Goal: Task Accomplishment & Management: Complete application form

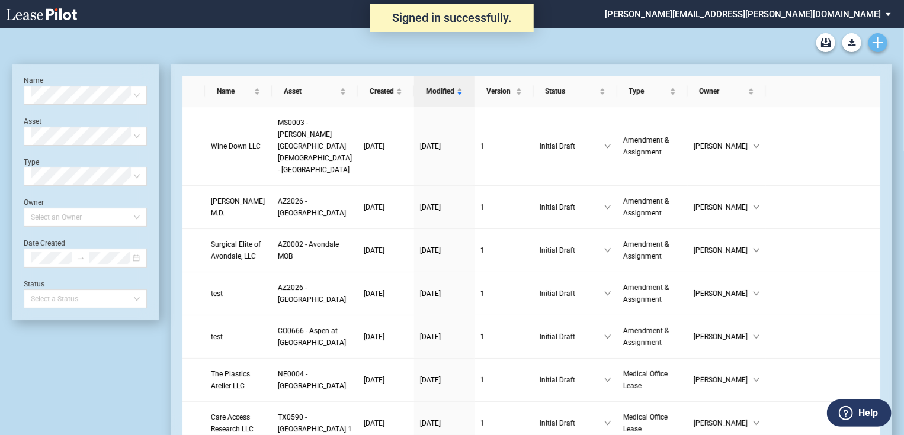
click at [874, 44] on icon "Create new document" at bounding box center [878, 42] width 11 height 11
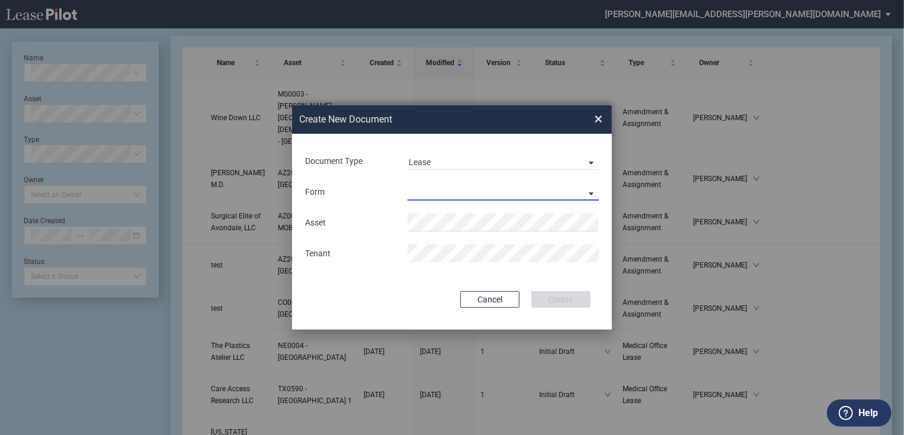
click at [484, 187] on md-select "Medical Office Lease Scottsdale Lease Louisville Lease 1370 Medical Place Lease…" at bounding box center [503, 192] width 191 height 18
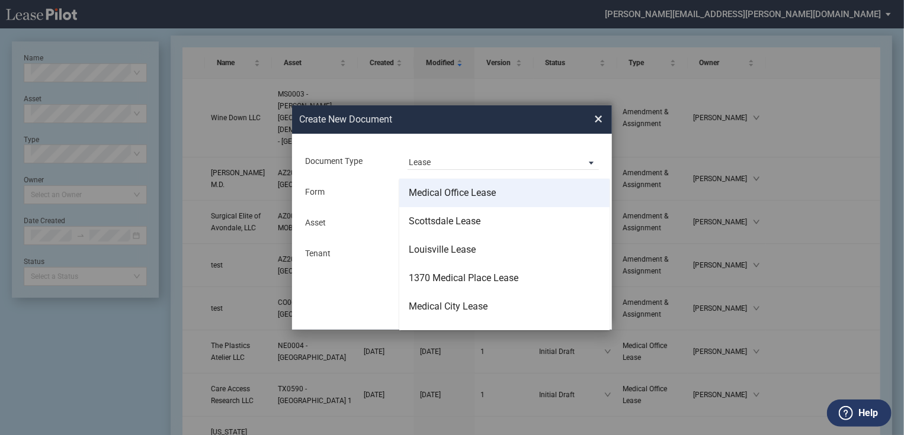
click at [484, 196] on div "Medical Office Lease" at bounding box center [452, 193] width 87 height 13
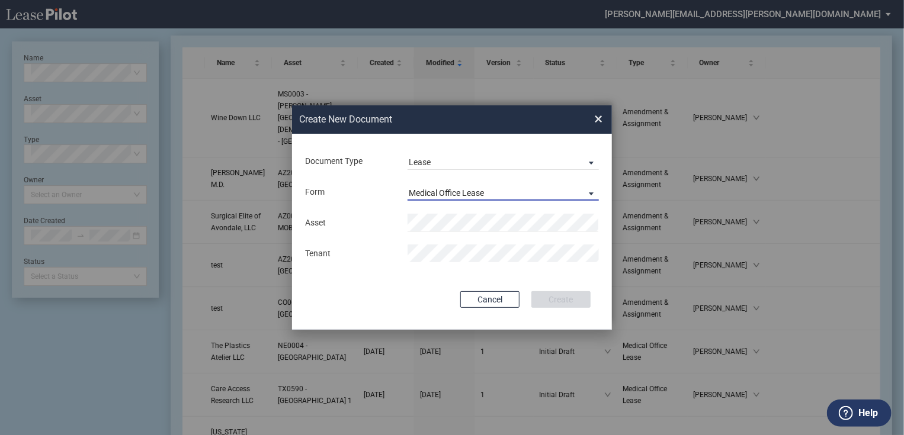
click at [484, 196] on div "Medical Office Lease" at bounding box center [446, 192] width 75 height 9
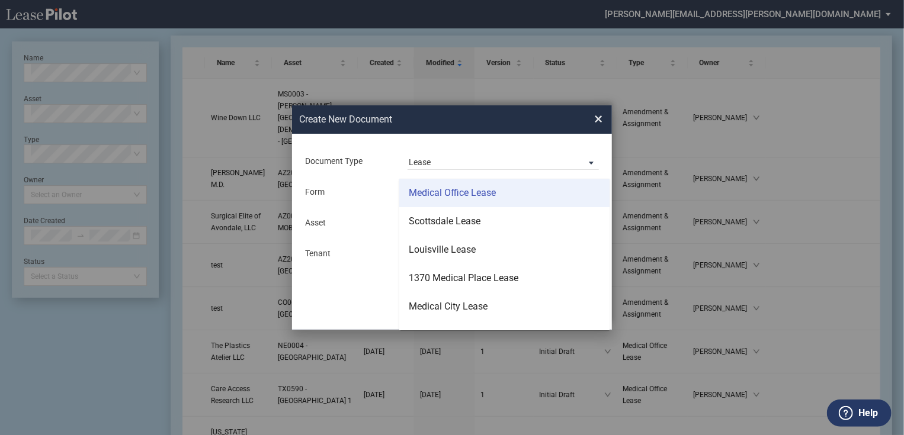
click at [483, 185] on md-option "Medical Office Lease" at bounding box center [504, 193] width 210 height 28
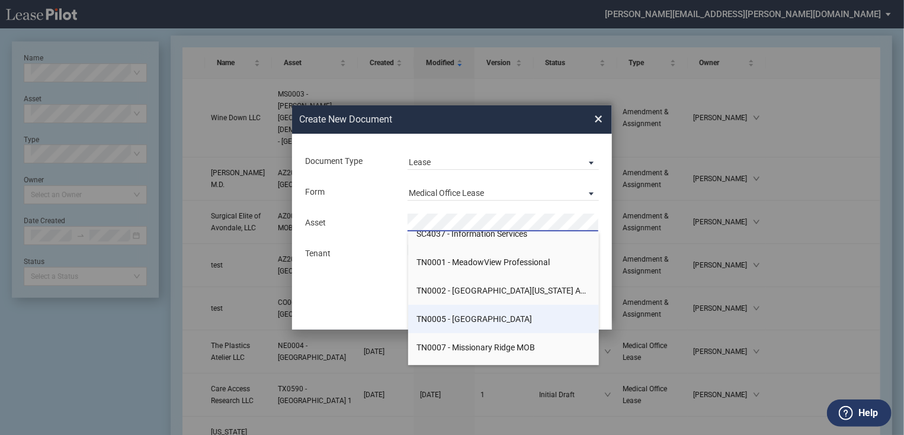
scroll to position [11528, 0]
click at [524, 320] on li "TN0005 - [GEOGRAPHIC_DATA]" at bounding box center [503, 321] width 191 height 28
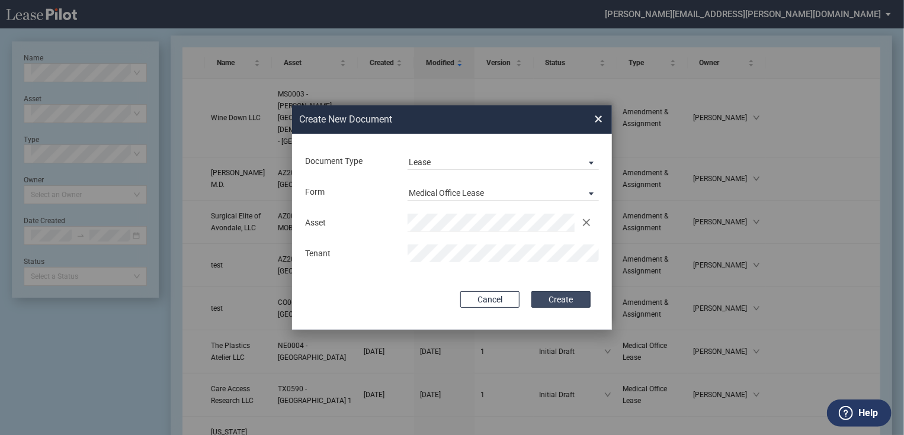
click at [555, 299] on button "Create" at bounding box center [560, 299] width 59 height 17
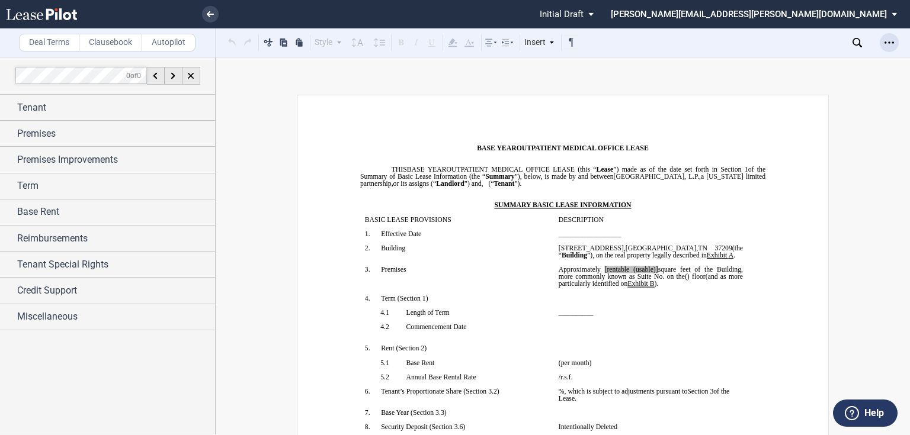
click at [885, 42] on icon "Open Lease options menu" at bounding box center [889, 42] width 9 height 9
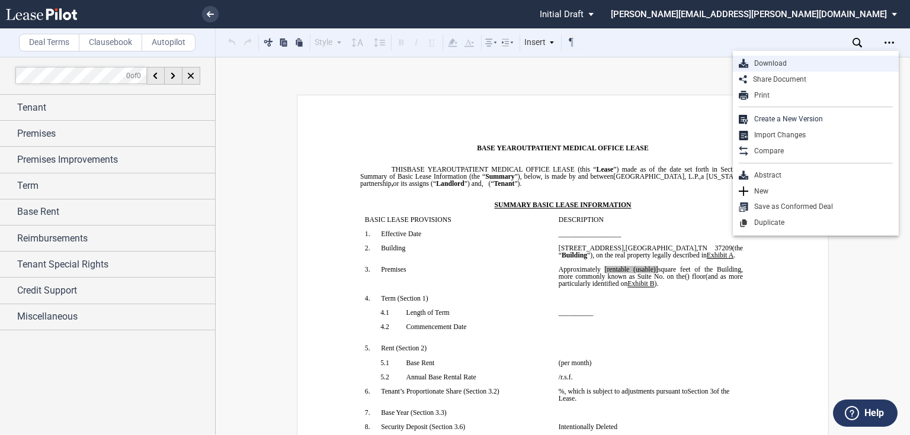
click at [796, 62] on div "Download" at bounding box center [820, 64] width 145 height 10
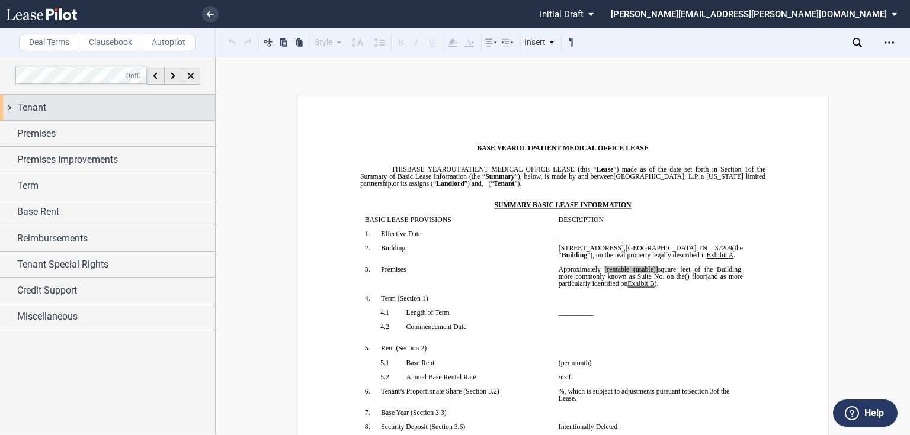
click at [88, 99] on div "Tenant" at bounding box center [107, 107] width 215 height 25
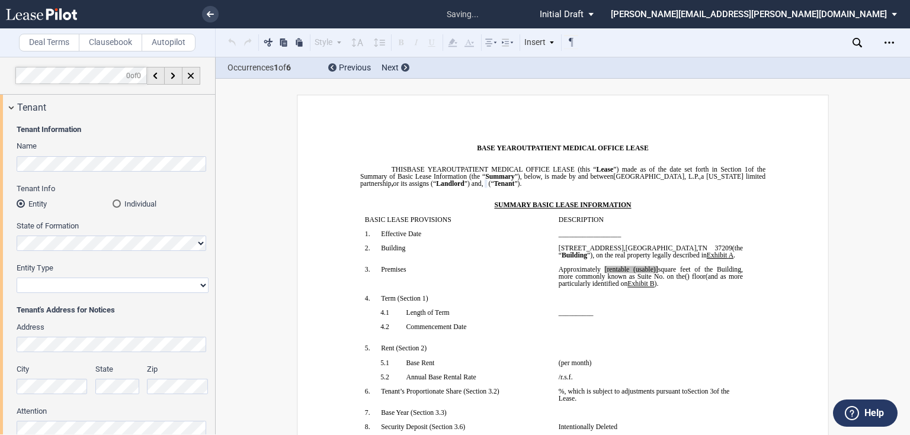
click at [101, 280] on select "Corporation Limited Liability Company General Partnership Limited Partnership O…" at bounding box center [113, 285] width 192 height 15
select select "corporation"
click at [17, 278] on select "Corporation Limited Liability Company General Partnership Limited Partnership O…" at bounding box center [113, 285] width 192 height 15
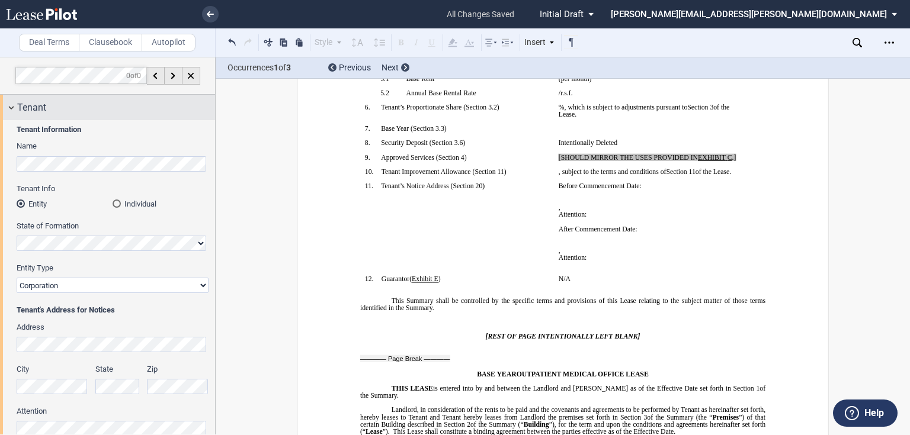
click at [102, 112] on div "Tenant" at bounding box center [116, 108] width 198 height 14
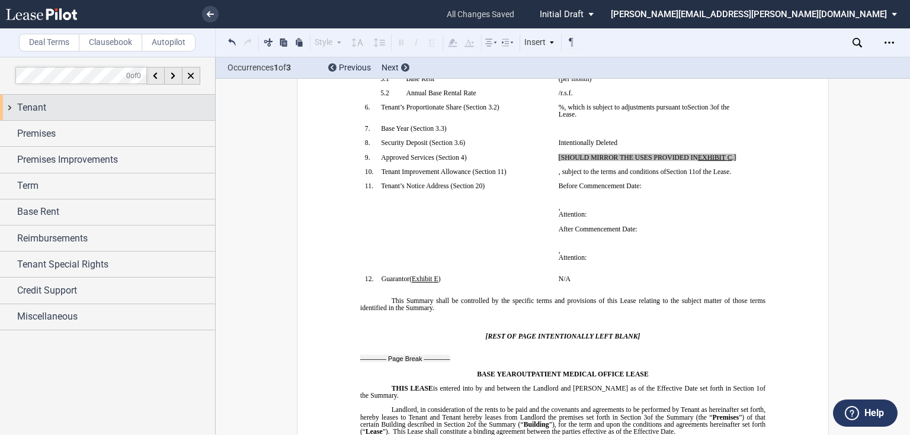
click at [102, 112] on div "Tenant" at bounding box center [116, 108] width 198 height 14
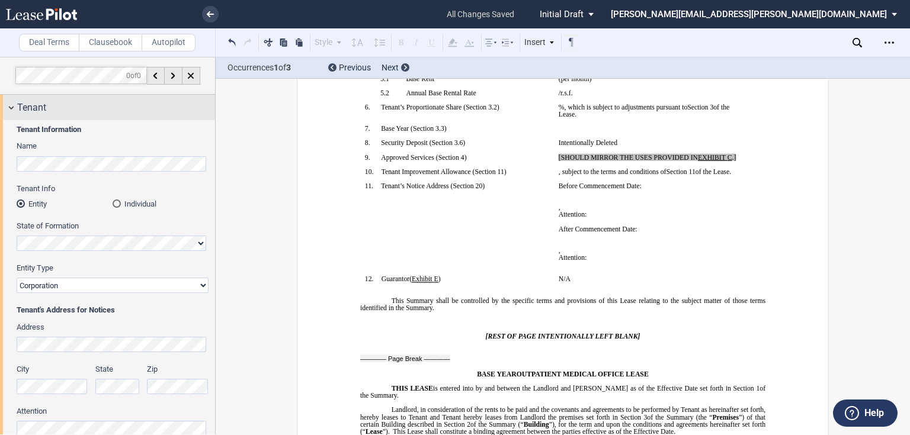
click at [98, 107] on div "Tenant" at bounding box center [116, 108] width 198 height 14
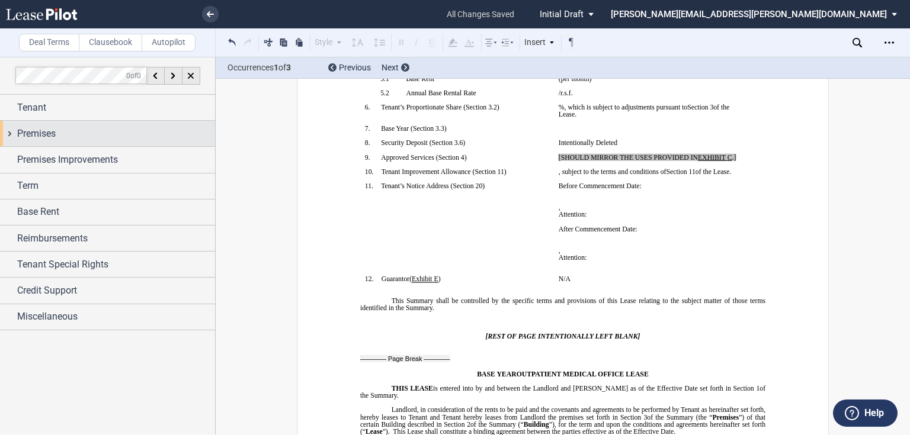
click at [91, 133] on div "Premises" at bounding box center [116, 134] width 198 height 14
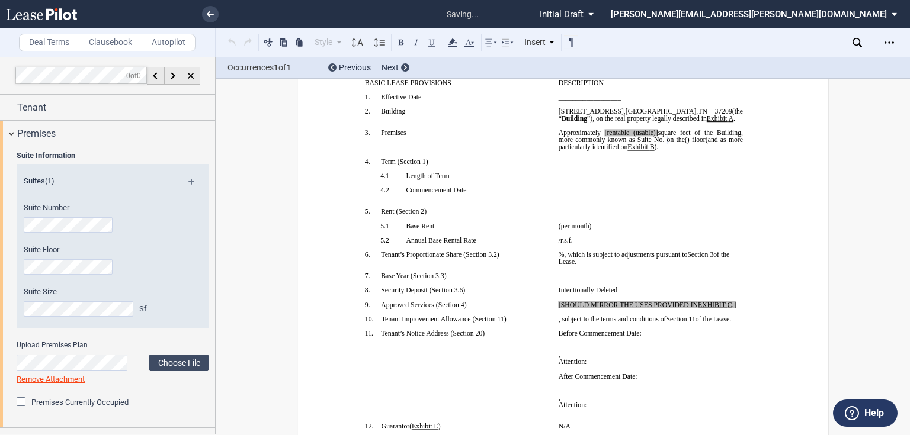
scroll to position [91, 0]
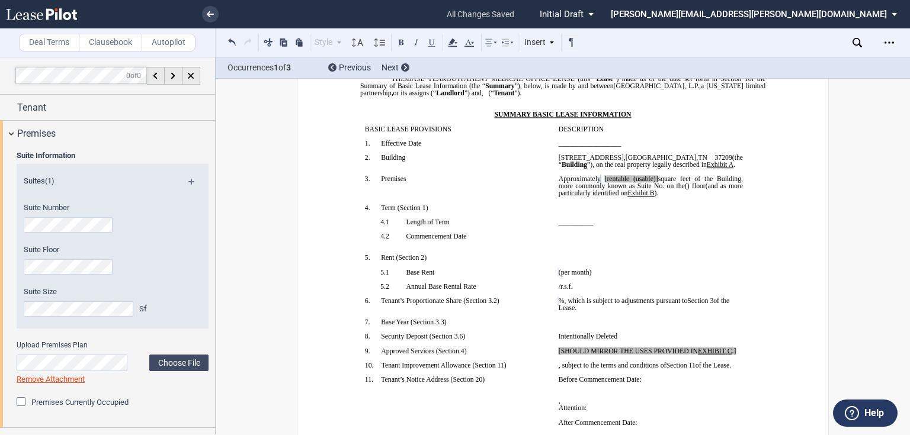
click at [677, 190] on span "square feet of the Building, more commonly known as Suite No." at bounding box center [652, 182] width 186 height 14
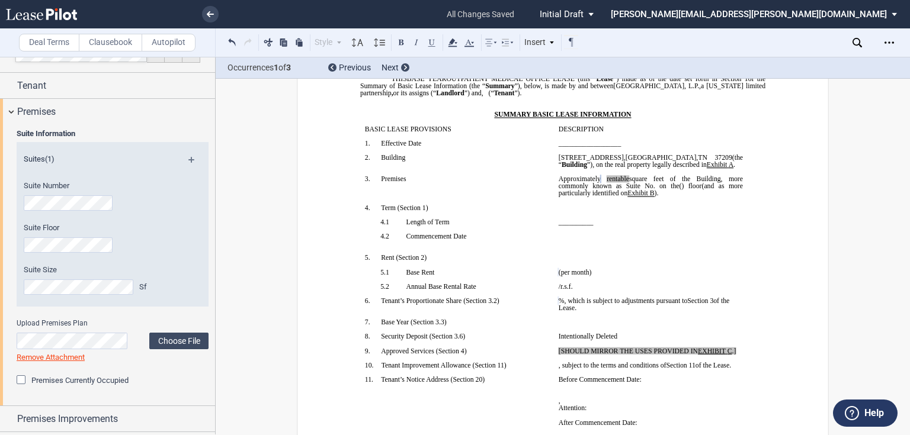
scroll to position [0, 0]
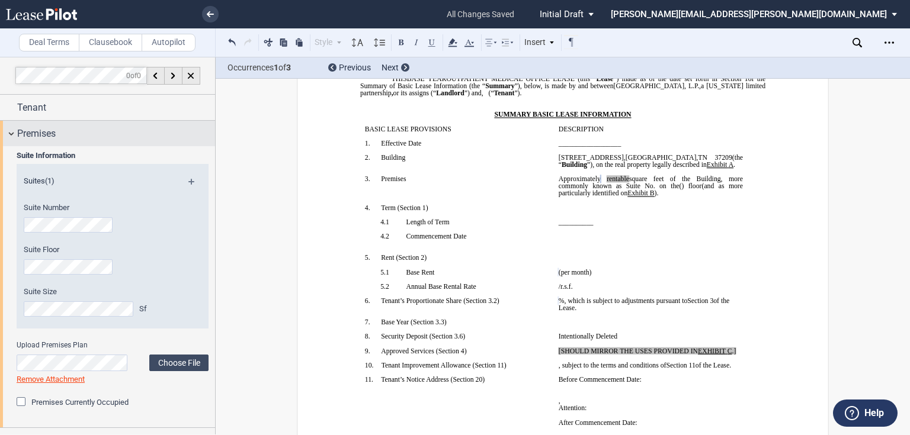
click at [69, 129] on div "Premises" at bounding box center [116, 134] width 198 height 14
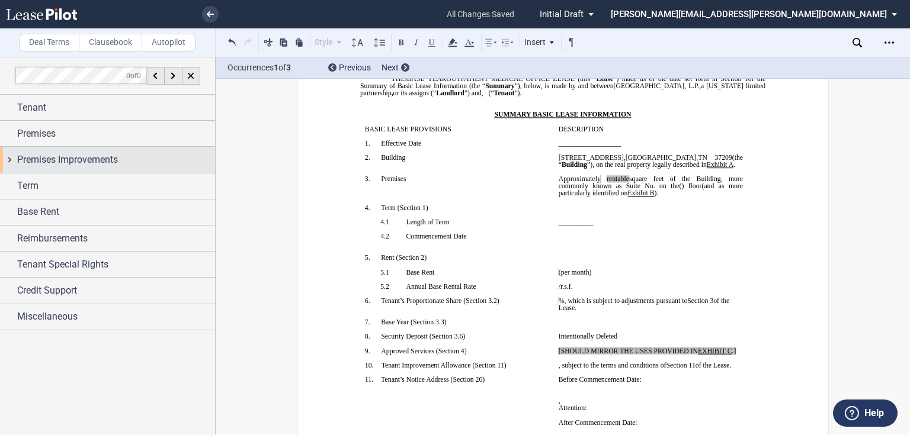
click at [60, 157] on span "Premises Improvements" at bounding box center [67, 160] width 101 height 14
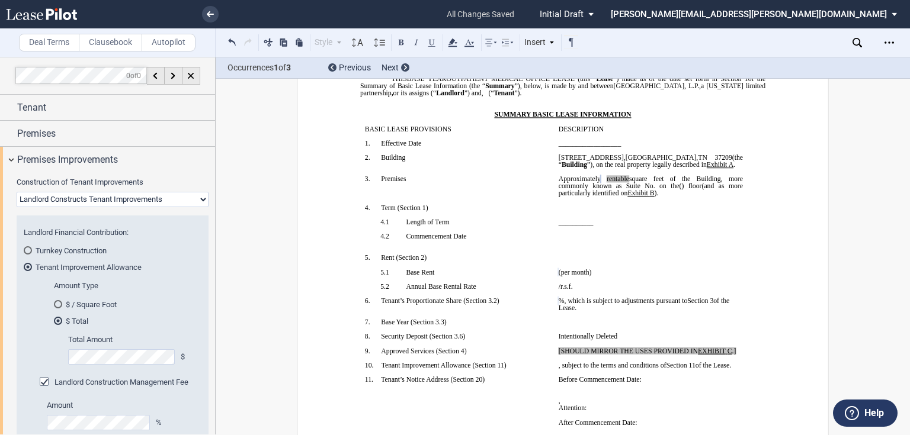
click at [93, 197] on select "Landlord Constructs Tenant Improvements Tenant Constructs Tenant Improvements "…" at bounding box center [113, 199] width 192 height 15
select select "tenant"
click at [17, 192] on select "Landlord Constructs Tenant Improvements Tenant Constructs Tenant Improvements "…" at bounding box center [113, 199] width 192 height 15
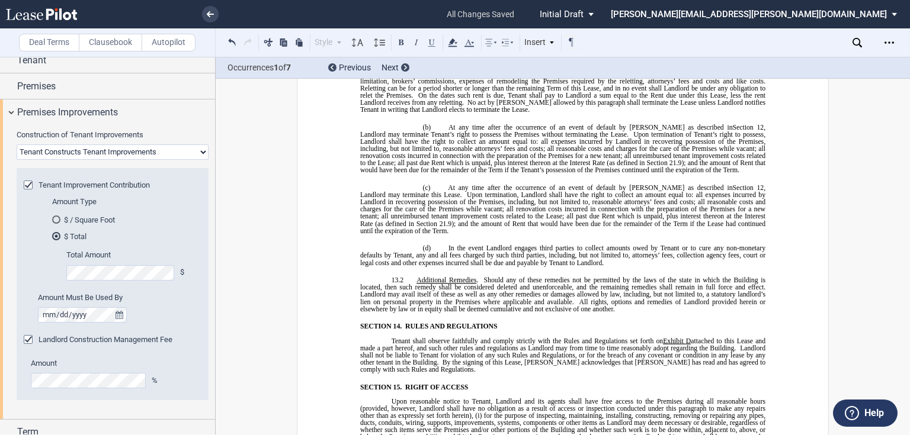
scroll to position [5873, 0]
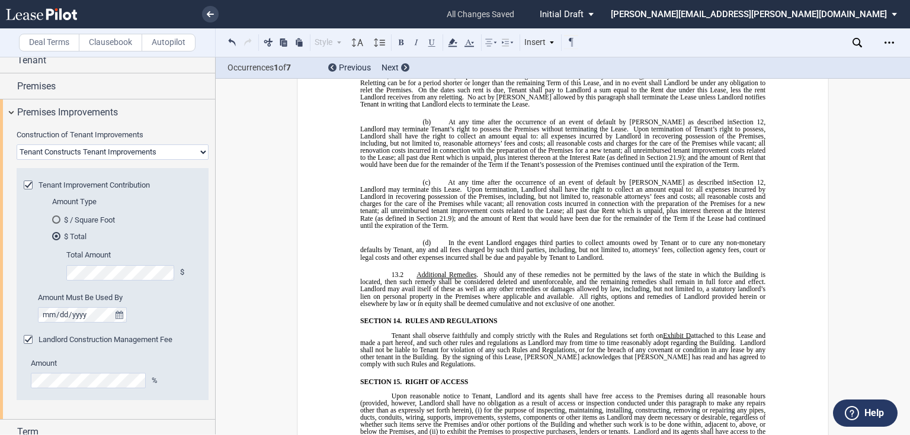
click at [57, 217] on div "$ / Square Foot" at bounding box center [56, 220] width 8 height 8
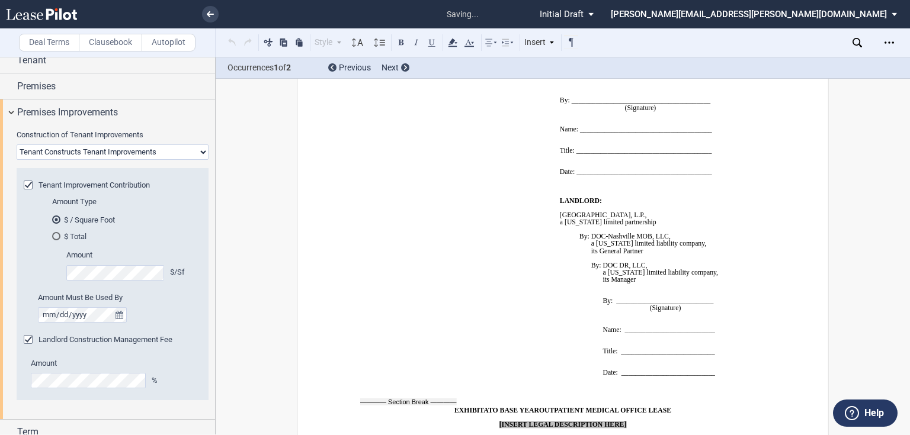
scroll to position [10076, 0]
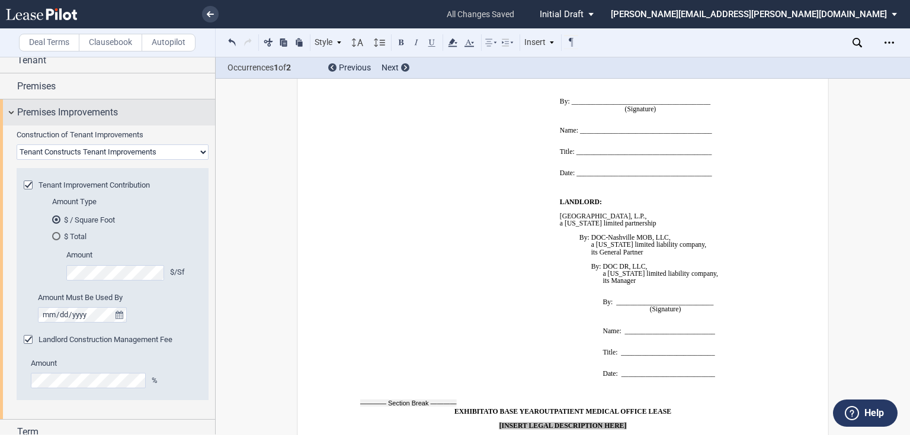
click at [94, 114] on span "Premises Improvements" at bounding box center [67, 112] width 101 height 14
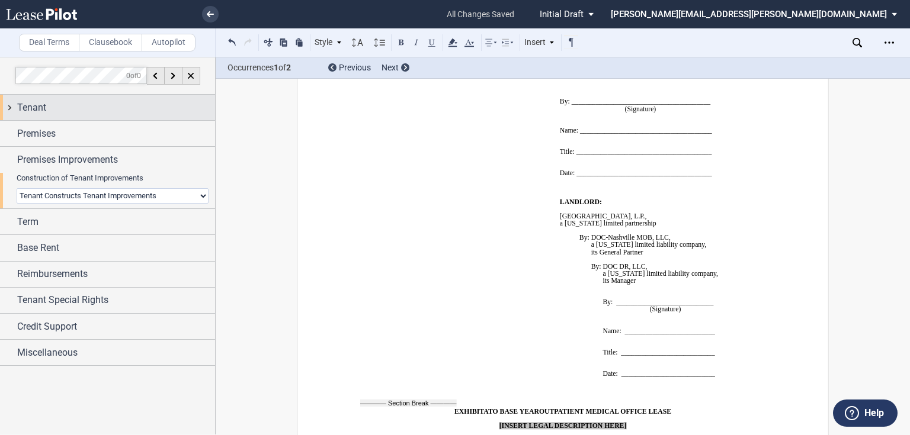
scroll to position [0, 0]
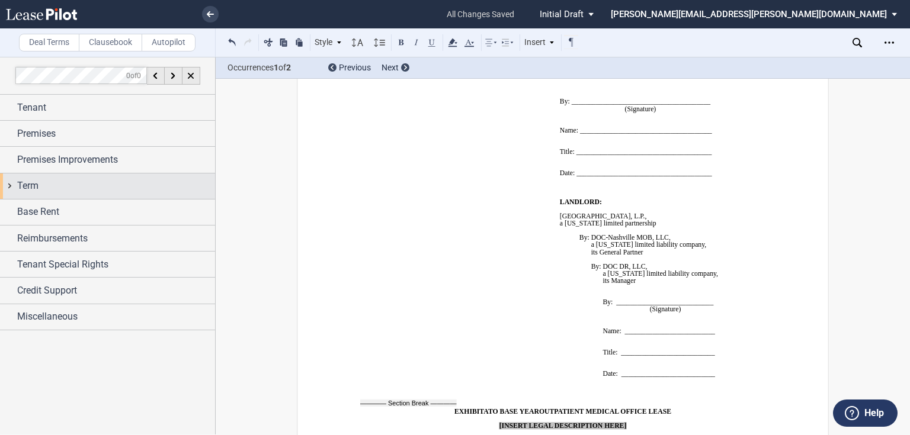
click at [79, 187] on div "Term" at bounding box center [116, 186] width 198 height 14
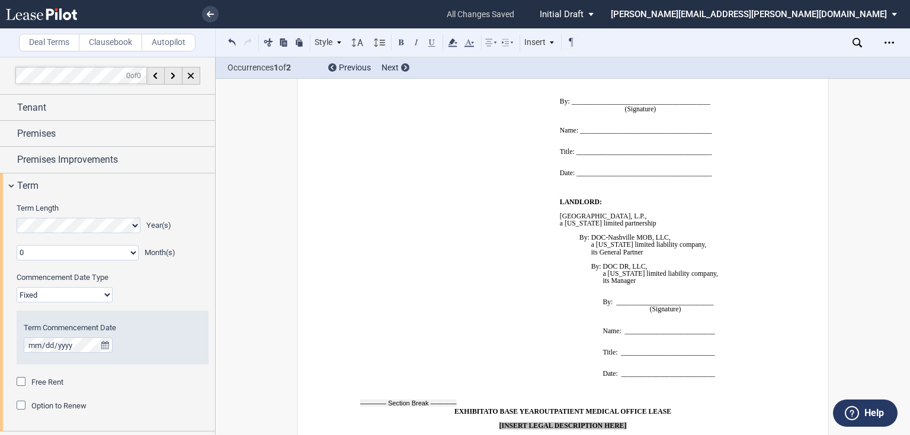
click at [93, 296] on select "Fixed Floating" at bounding box center [65, 294] width 96 height 15
select select "floating"
click at [17, 287] on select "Fixed Floating" at bounding box center [65, 294] width 96 height 15
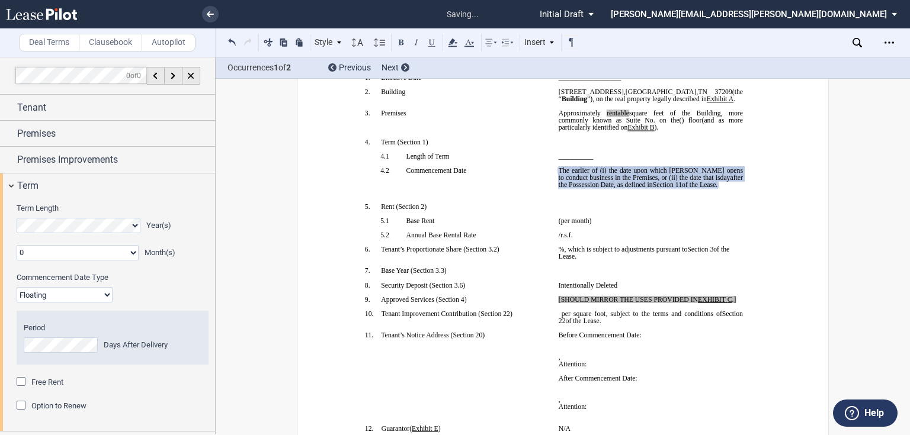
scroll to position [47, 0]
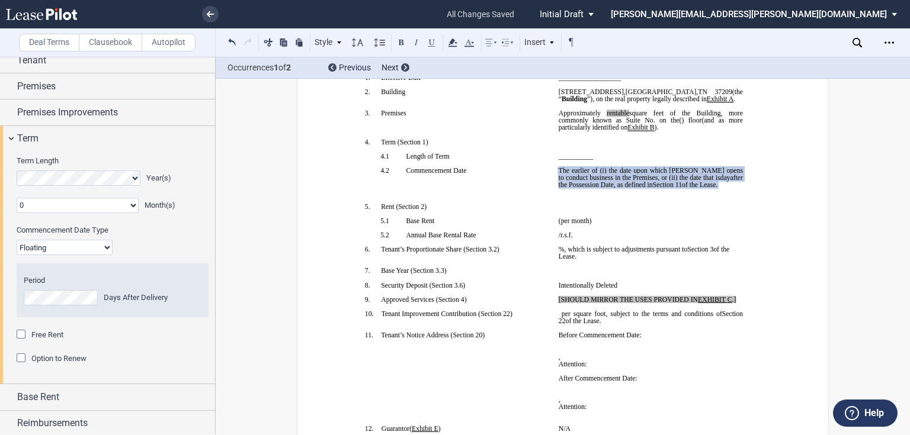
click at [19, 337] on div "Free Rent" at bounding box center [23, 336] width 12 height 12
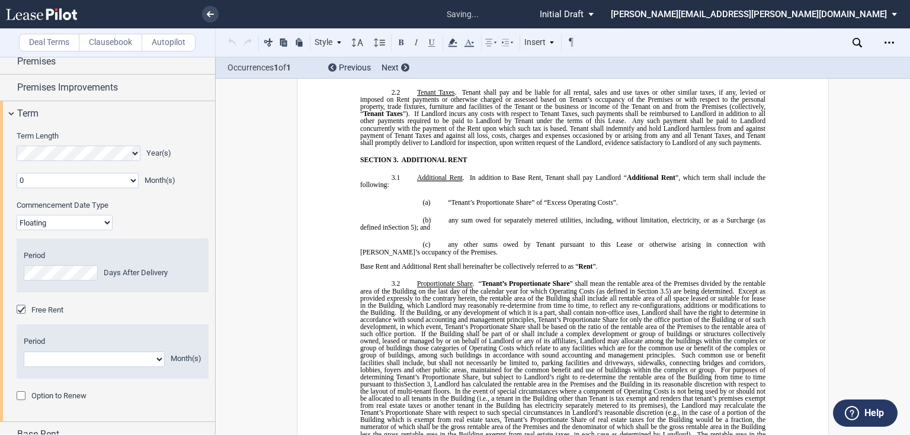
scroll to position [95, 0]
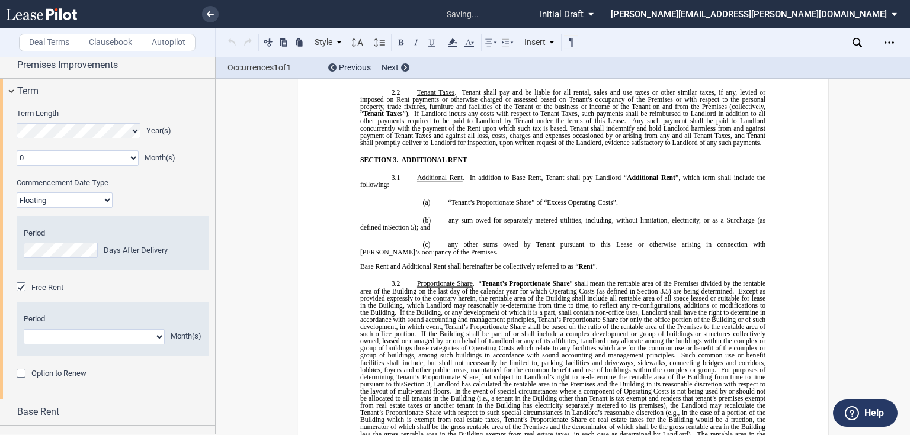
click at [21, 374] on div "Option to Renew" at bounding box center [23, 375] width 12 height 12
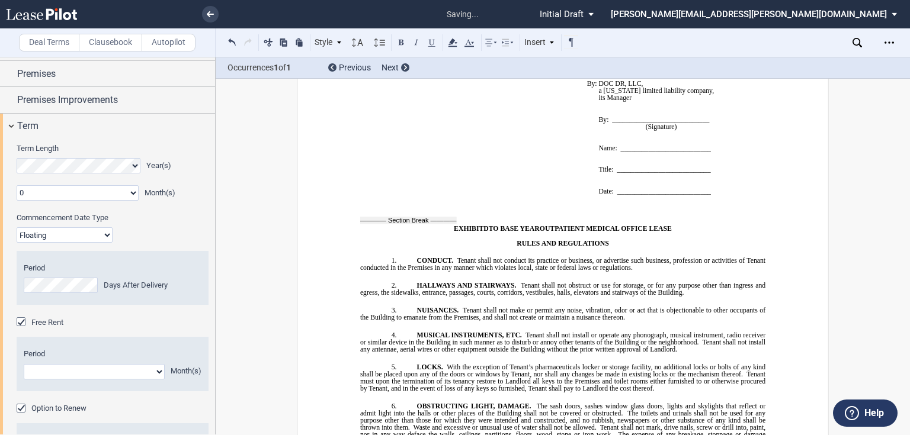
scroll to position [0, 0]
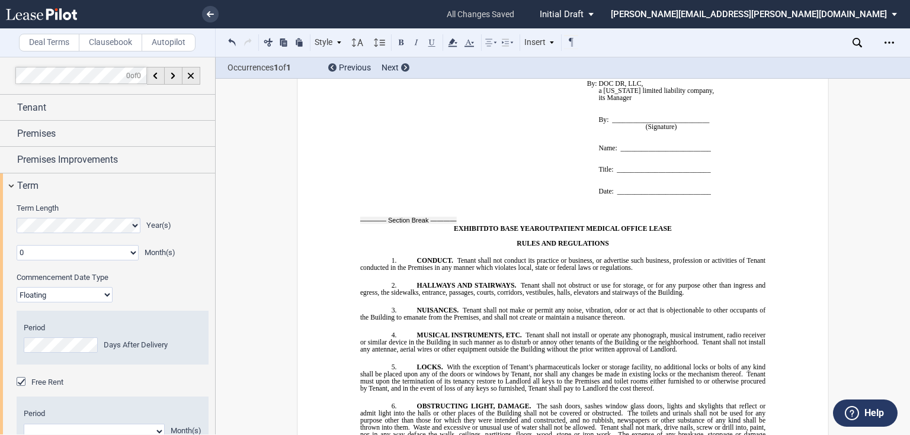
click at [113, 250] on select "0 1 2 3 4 5 6 7 8 9 10 11" at bounding box center [78, 252] width 122 height 15
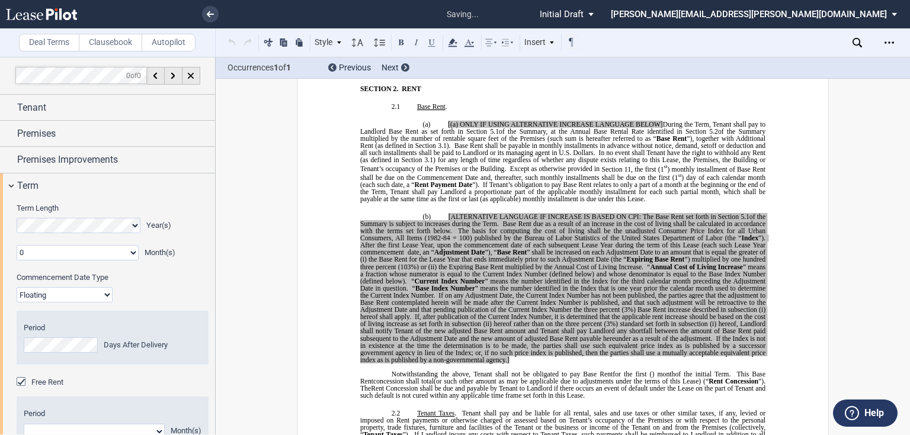
scroll to position [133, 0]
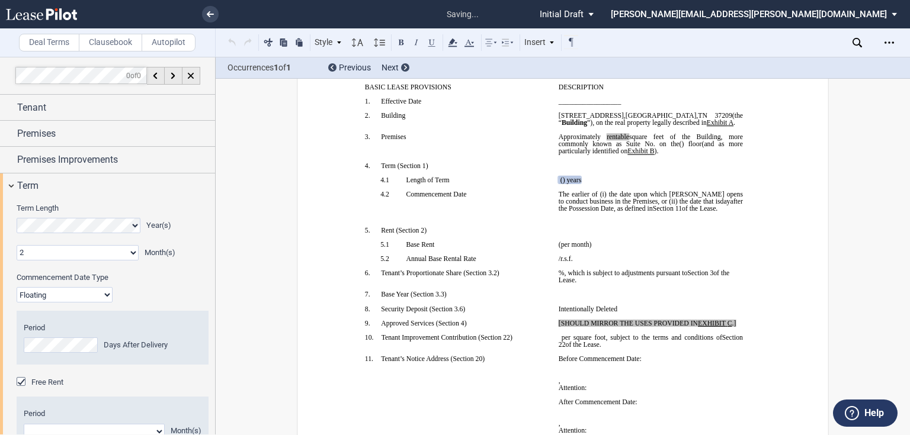
click at [17, 245] on select "0 1 2 3 4 5 6 7 8 9 10 11" at bounding box center [78, 252] width 122 height 15
click at [74, 249] on select "0 1 2 3 4 5 6 7 8 9 10 11" at bounding box center [78, 252] width 122 height 15
select select "number:4"
click at [17, 245] on select "0 1 2 3 4 5 6 7 8 9 10 11" at bounding box center [78, 252] width 122 height 15
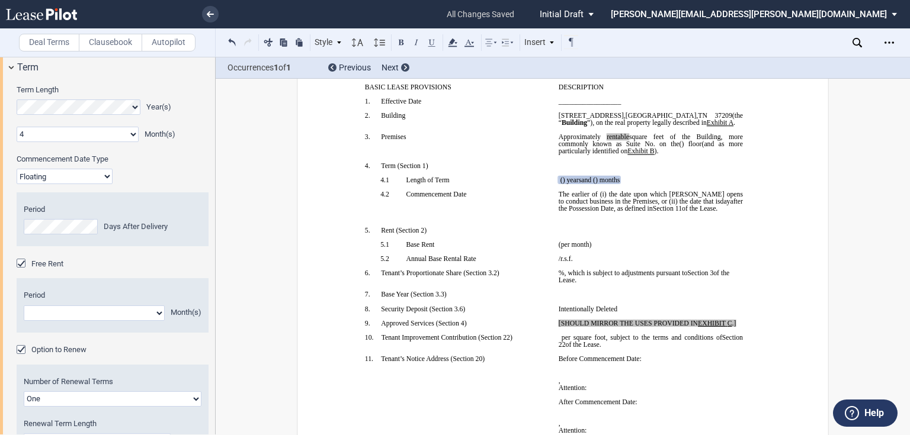
scroll to position [142, 0]
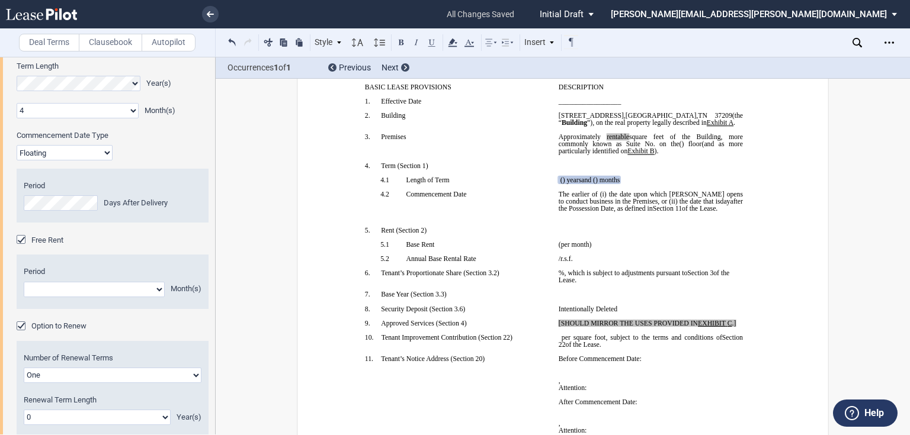
click at [140, 289] on select "1 2 3 4 5 6 7 8 9 10 11" at bounding box center [94, 289] width 141 height 15
click at [121, 286] on select "1 2 3 4 5 6 7 8 9 10 11" at bounding box center [94, 289] width 141 height 15
select select "number:4"
click at [24, 282] on select "1 2 3 4 5 6 7 8 9 10 11" at bounding box center [94, 289] width 141 height 15
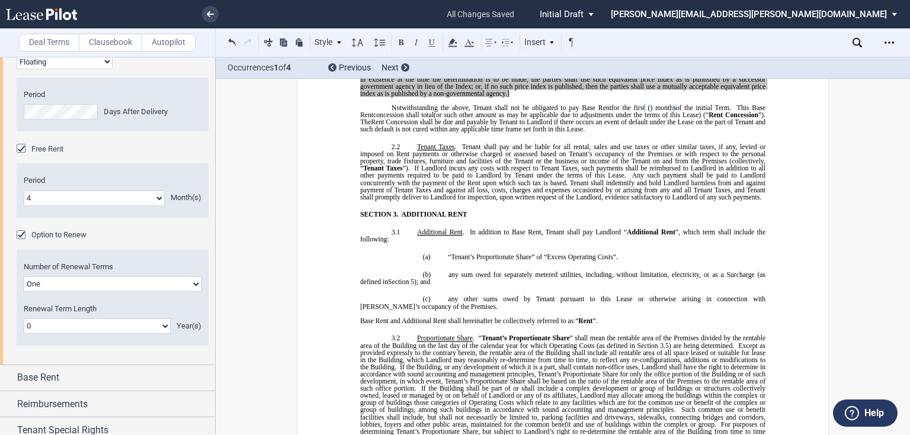
scroll to position [237, 0]
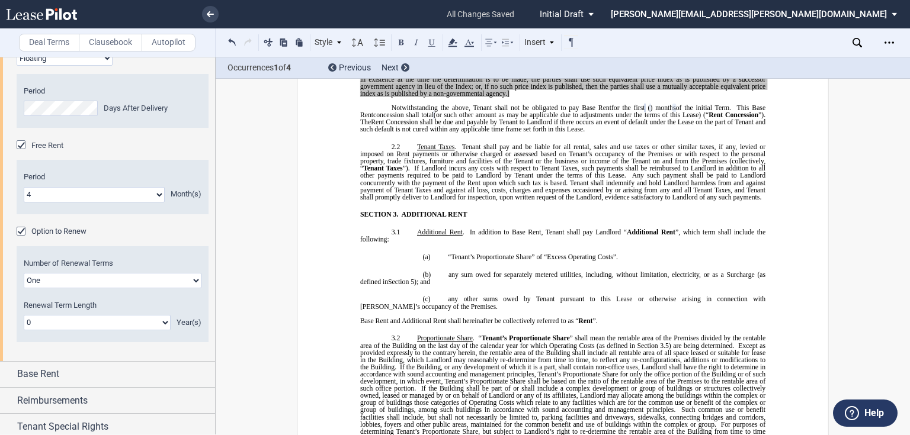
click at [118, 277] on select "One Two" at bounding box center [113, 280] width 178 height 15
select select "2"
click at [24, 273] on select "One Two" at bounding box center [113, 280] width 178 height 15
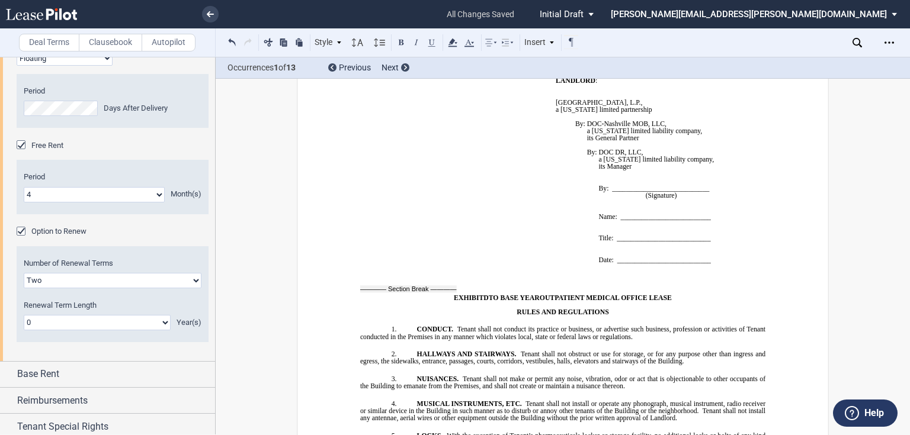
scroll to position [11250, 0]
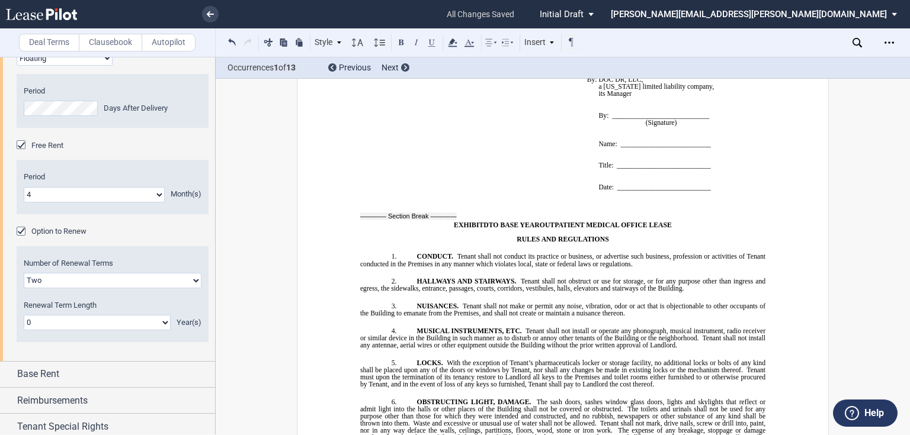
click at [78, 322] on select "0 1 2 3 4 5 6 7 8 9 10 11 12 13 14 15 16 17 18 19 20" at bounding box center [97, 322] width 147 height 15
select select "number:5"
click at [24, 315] on select "0 1 2 3 4 5 6 7 8 9 10 11 12 13 14 15 16 17 18 19 20" at bounding box center [97, 322] width 147 height 15
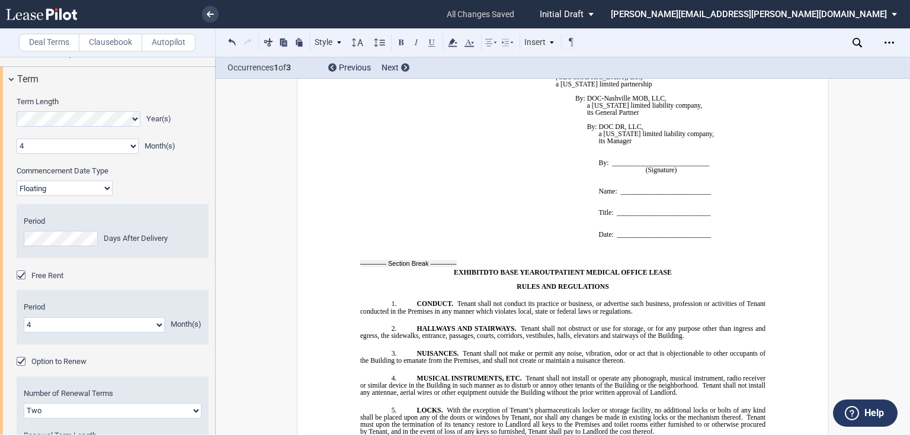
scroll to position [95, 0]
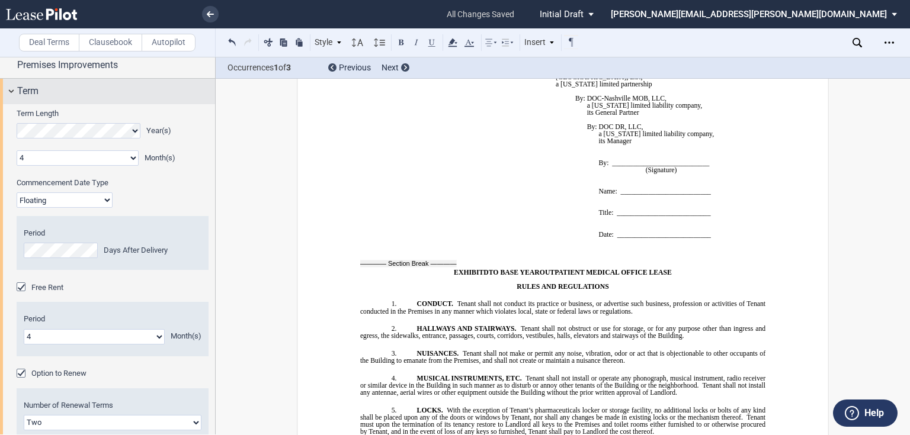
click at [92, 94] on div "Term" at bounding box center [116, 91] width 198 height 14
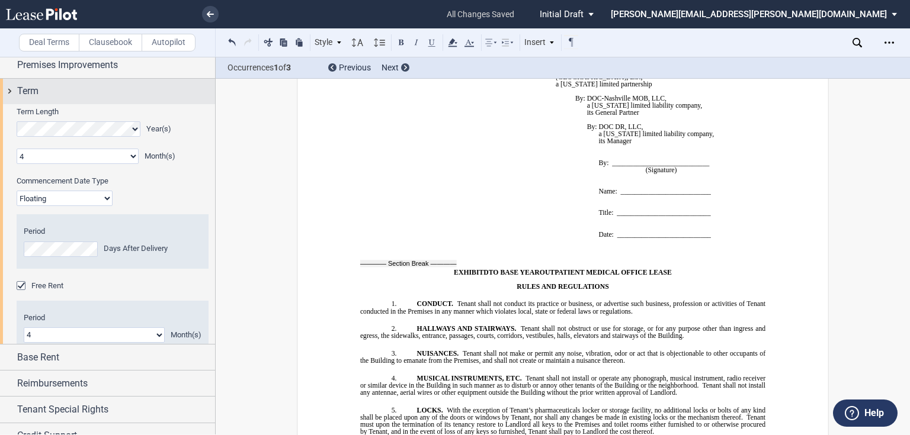
scroll to position [0, 0]
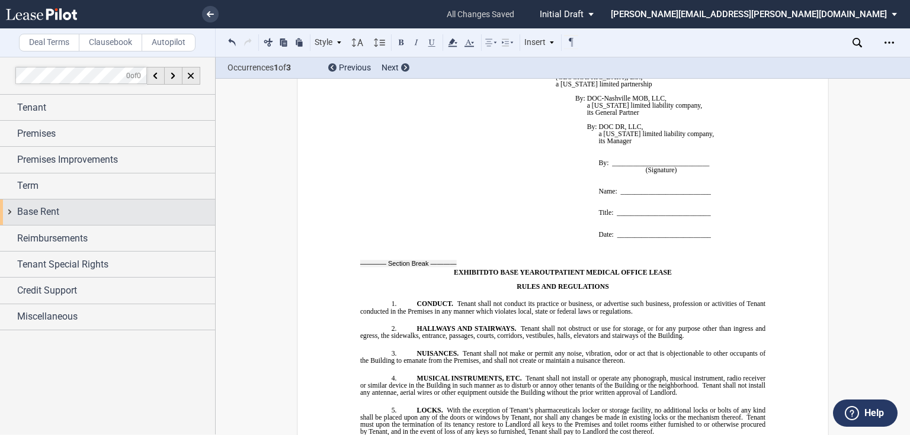
click at [72, 213] on div "Base Rent" at bounding box center [116, 212] width 198 height 14
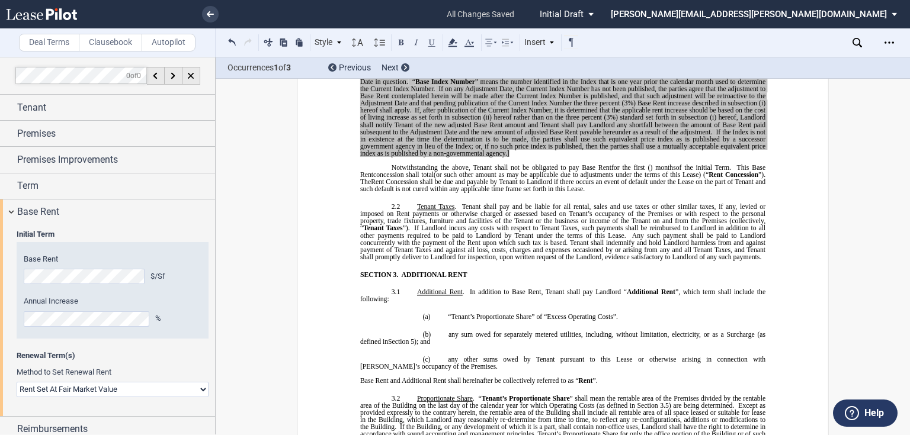
scroll to position [1108, 0]
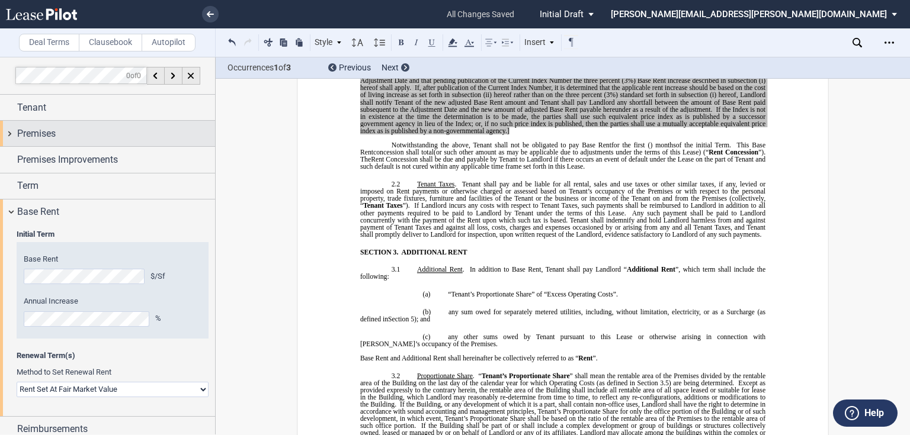
click at [97, 126] on div "Premises" at bounding box center [107, 133] width 215 height 25
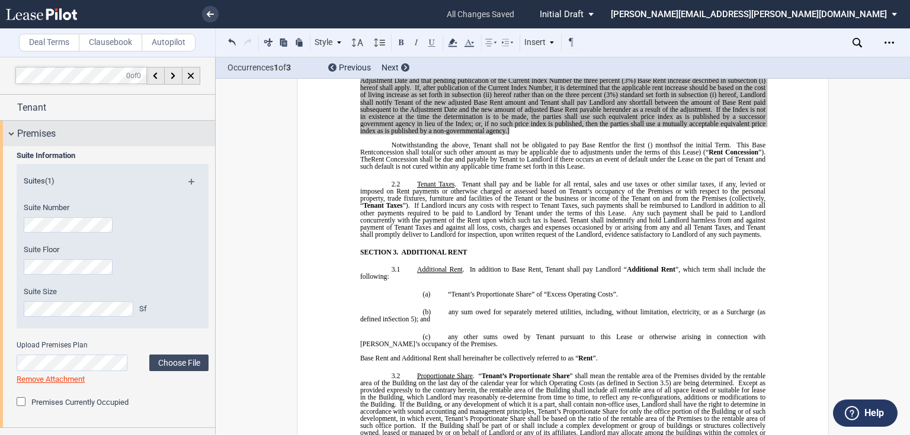
click at [97, 126] on div "Premises" at bounding box center [107, 133] width 215 height 25
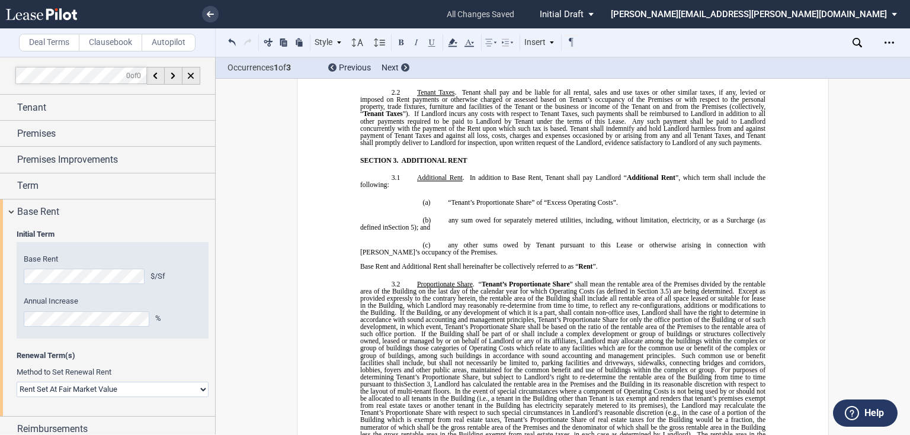
scroll to position [1203, 0]
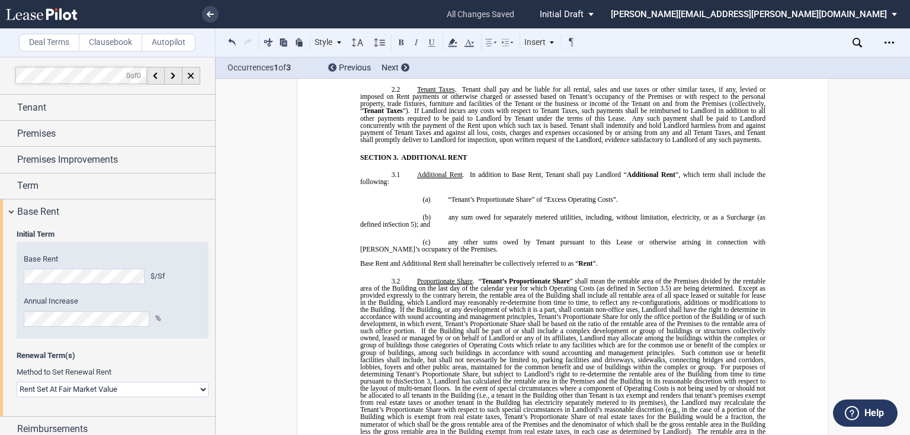
click at [536, 54] on span "Notwithstanding the above, Tenant shall not be obligated to pay Base Rent" at bounding box center [502, 50] width 220 height 7
click at [583, 54] on span "Notwithstanding the above, Tenant shall not be obligated to pay Base Rent" at bounding box center [502, 50] width 220 height 7
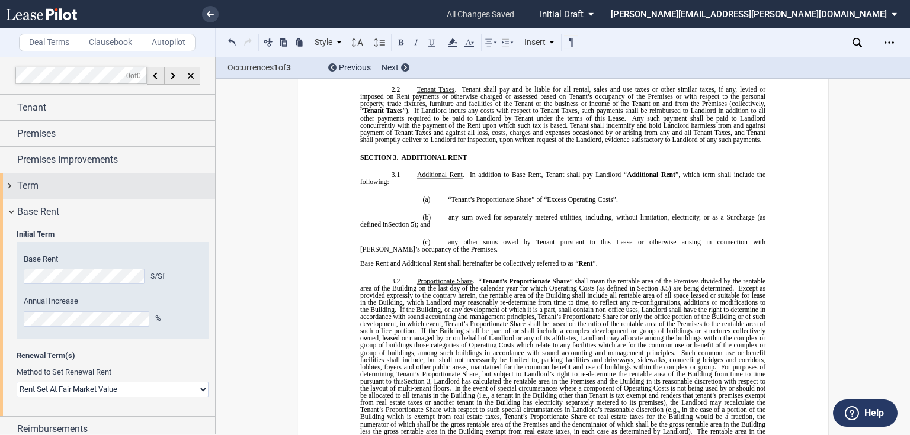
click at [64, 184] on div "Term" at bounding box center [116, 186] width 198 height 14
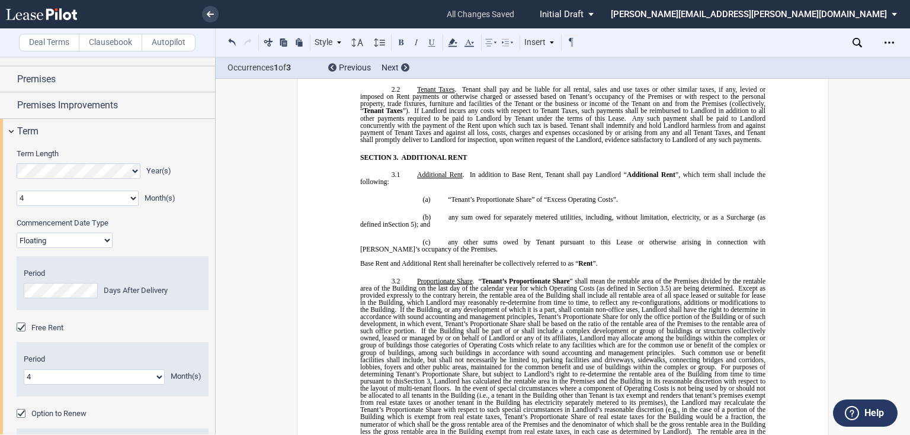
scroll to position [47, 0]
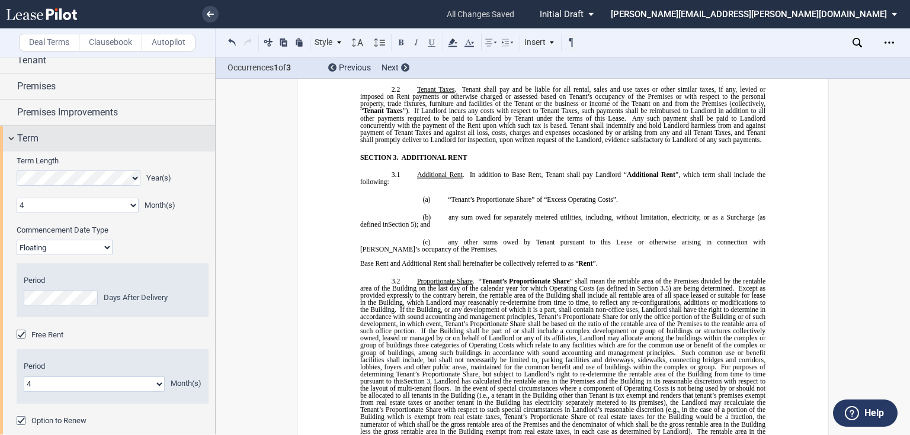
click at [96, 146] on div "Term" at bounding box center [107, 138] width 215 height 25
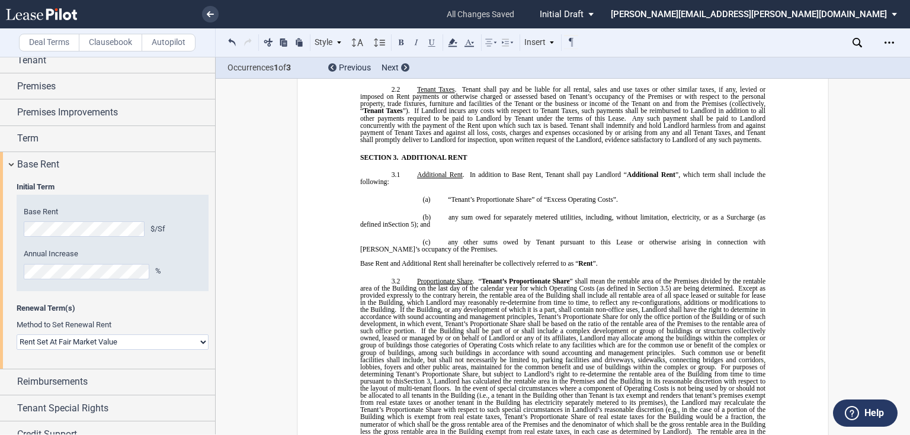
click at [575, 54] on span "Notwithstanding the above, Tenant shall not be obligated to pay Base Rent" at bounding box center [502, 50] width 220 height 7
click at [582, 54] on span "Notwithstanding the above, Tenant shall not be obligated to pay Base Rent" at bounding box center [502, 50] width 220 height 7
click at [749, 61] on span "This Base Rent" at bounding box center [563, 54] width 407 height 14
click at [456, 61] on span "(or such other amount as may be applicable due to adjustments under the terms o…" at bounding box center [533, 57] width 289 height 7
click at [455, 61] on span "(or such other amount as may be applicable due to adjustments under the terms o…" at bounding box center [533, 57] width 289 height 7
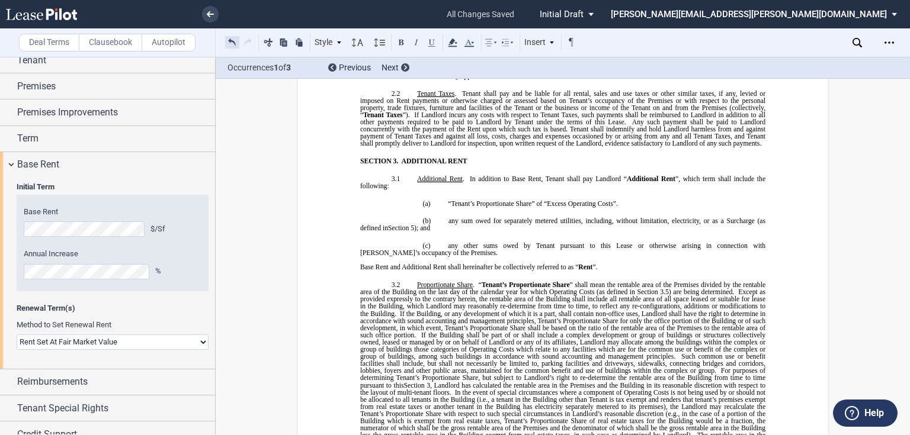
click at [232, 40] on button at bounding box center [232, 42] width 14 height 14
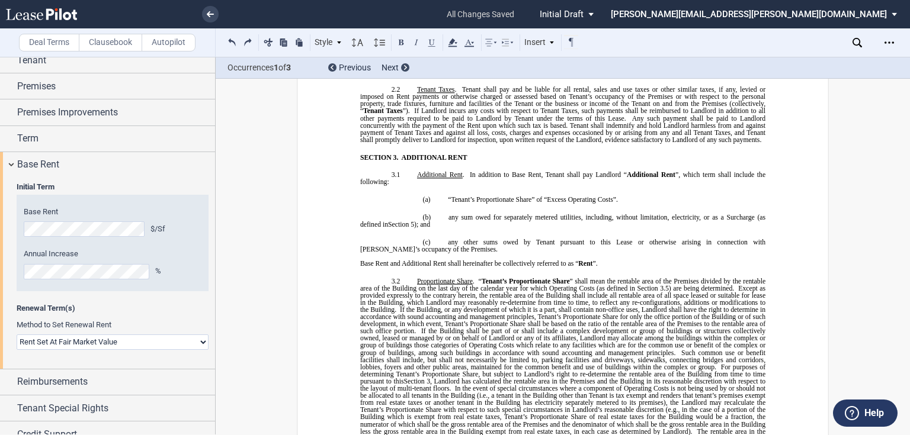
drag, startPoint x: 417, startPoint y: 214, endPoint x: 361, endPoint y: 254, distance: 68.0
click at [361, 143] on p "2.2 Tenant Taxes . Tenant shall pay and be liable for all rental, sales and use…" at bounding box center [562, 114] width 405 height 57
click at [419, 61] on span "(or such other amount as may be applicable due to adjustments under the terms o…" at bounding box center [533, 57] width 289 height 7
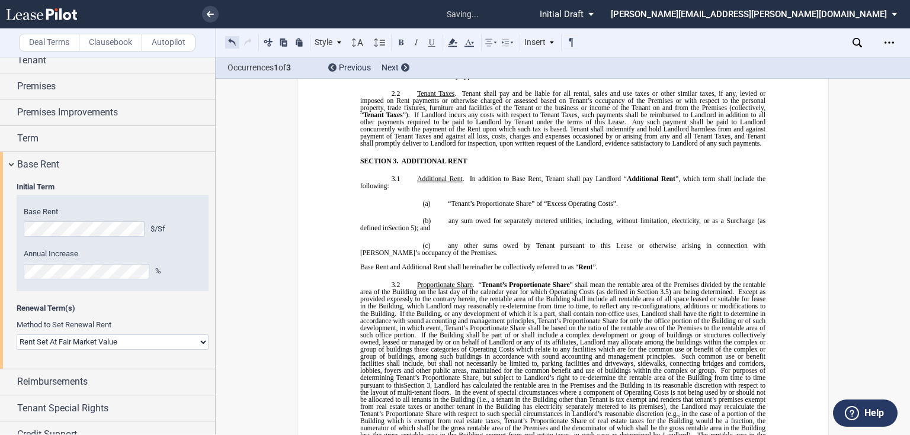
click at [230, 43] on button at bounding box center [232, 42] width 14 height 14
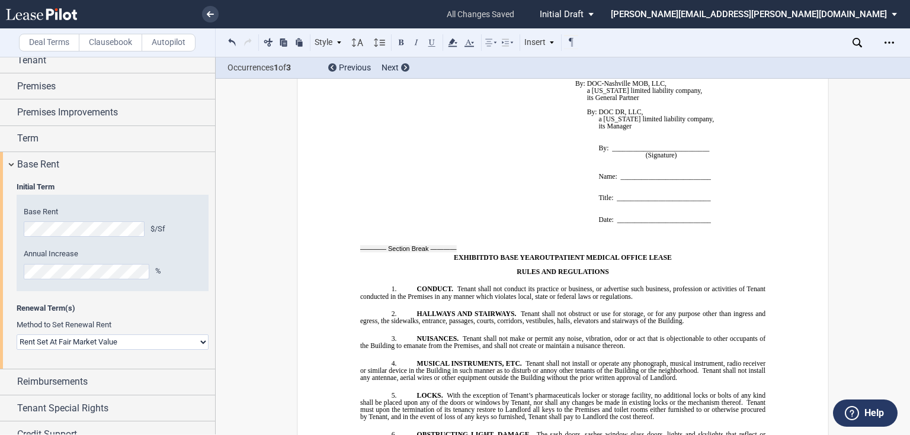
scroll to position [11266, 0]
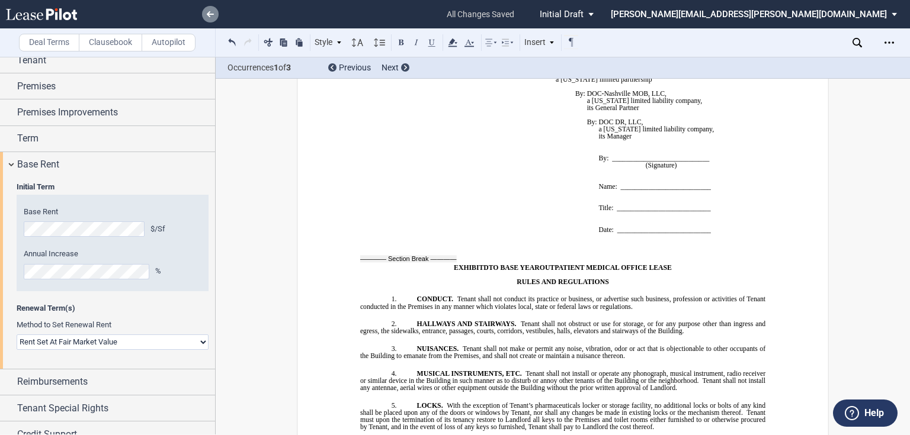
click at [213, 18] on link at bounding box center [210, 14] width 17 height 17
